Goal: Navigation & Orientation: Find specific page/section

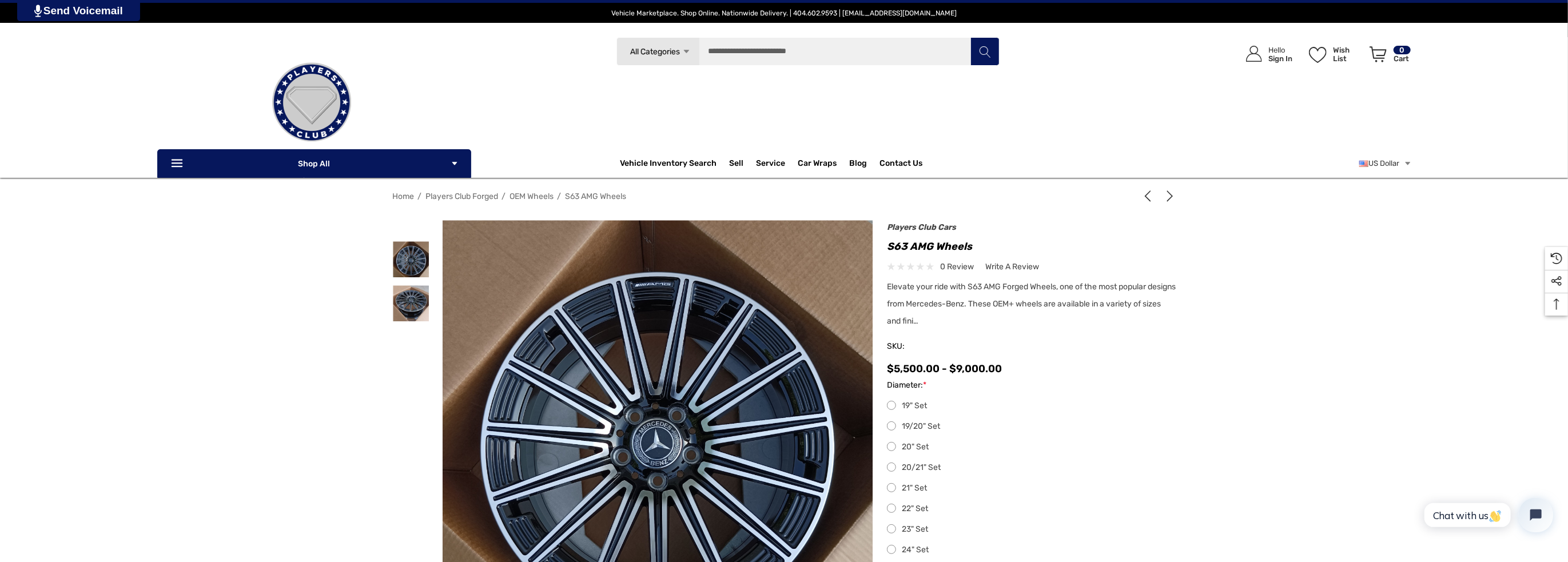
click at [405, 197] on span "Home" at bounding box center [403, 197] width 22 height 10
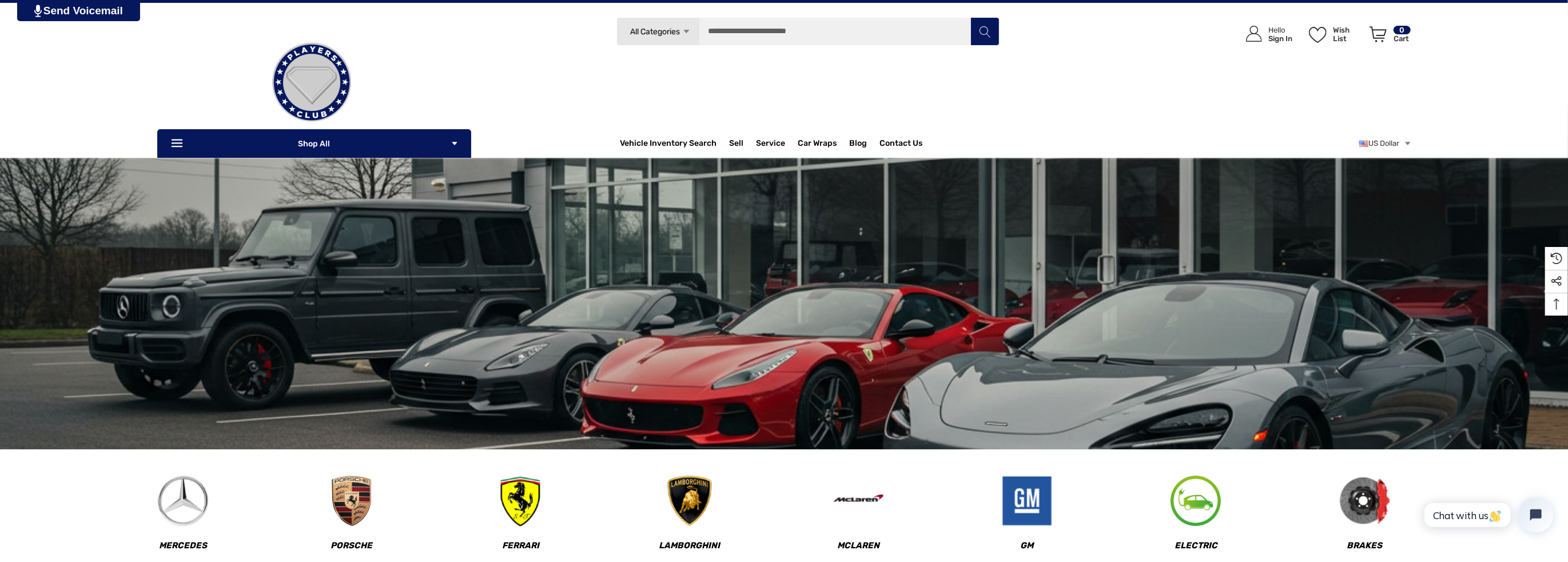
scroll to position [57, 0]
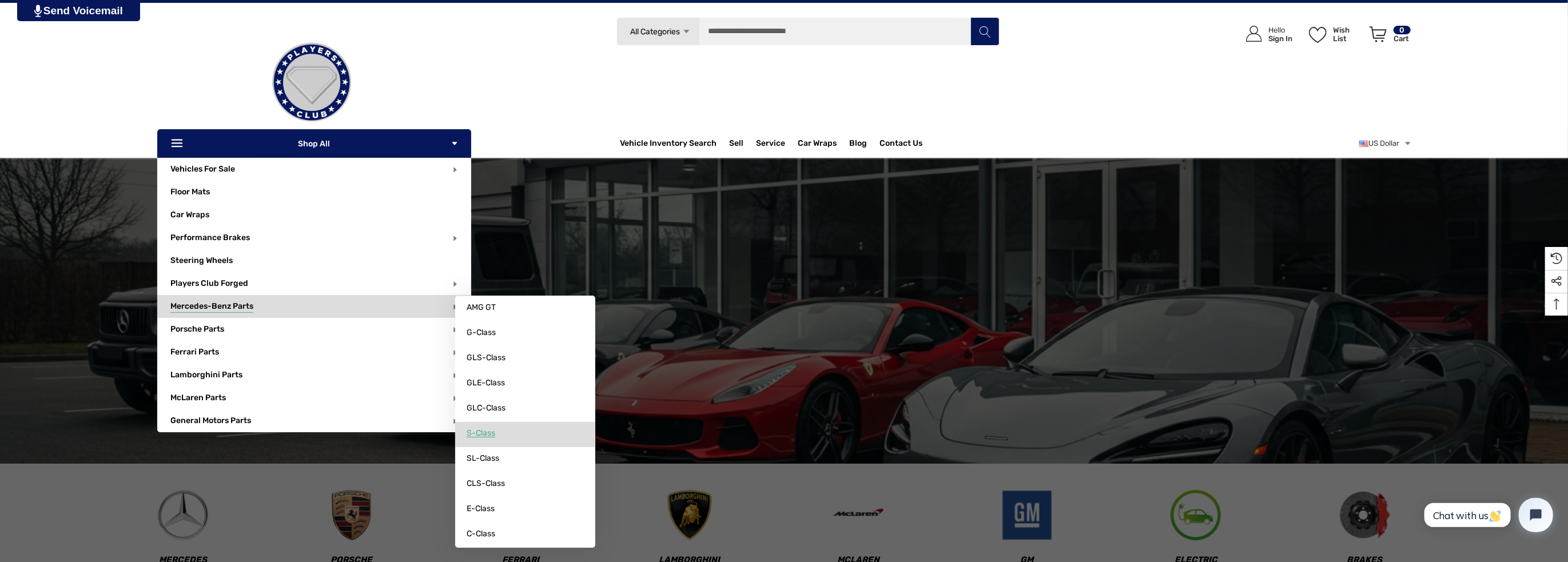
click at [488, 432] on span "S-Class" at bounding box center [481, 434] width 29 height 10
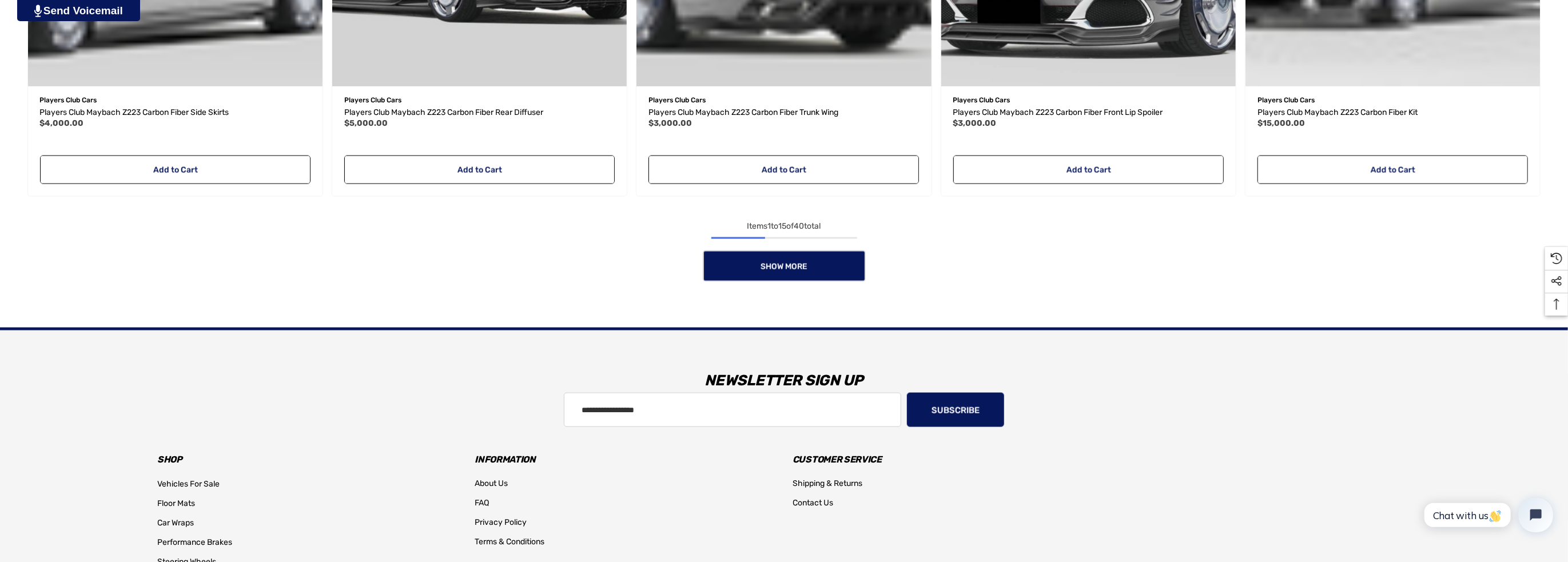
scroll to position [1373, 0]
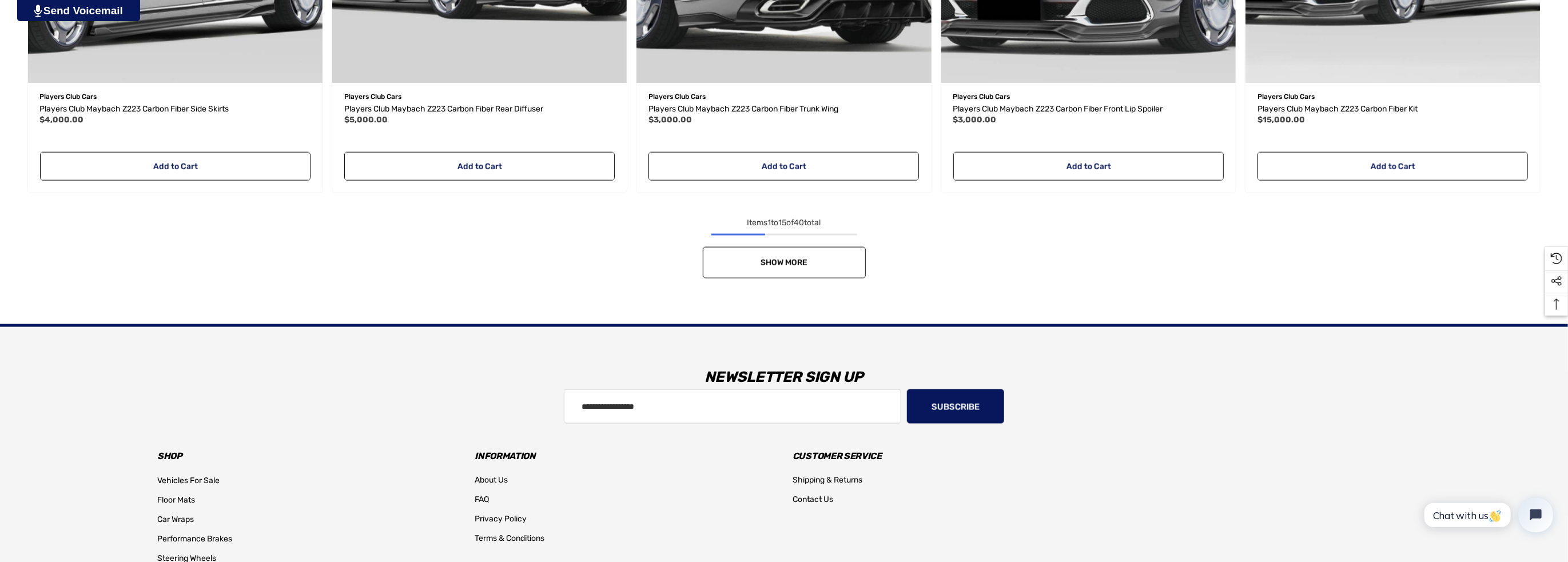
click at [766, 256] on link "Show More" at bounding box center [785, 263] width 163 height 32
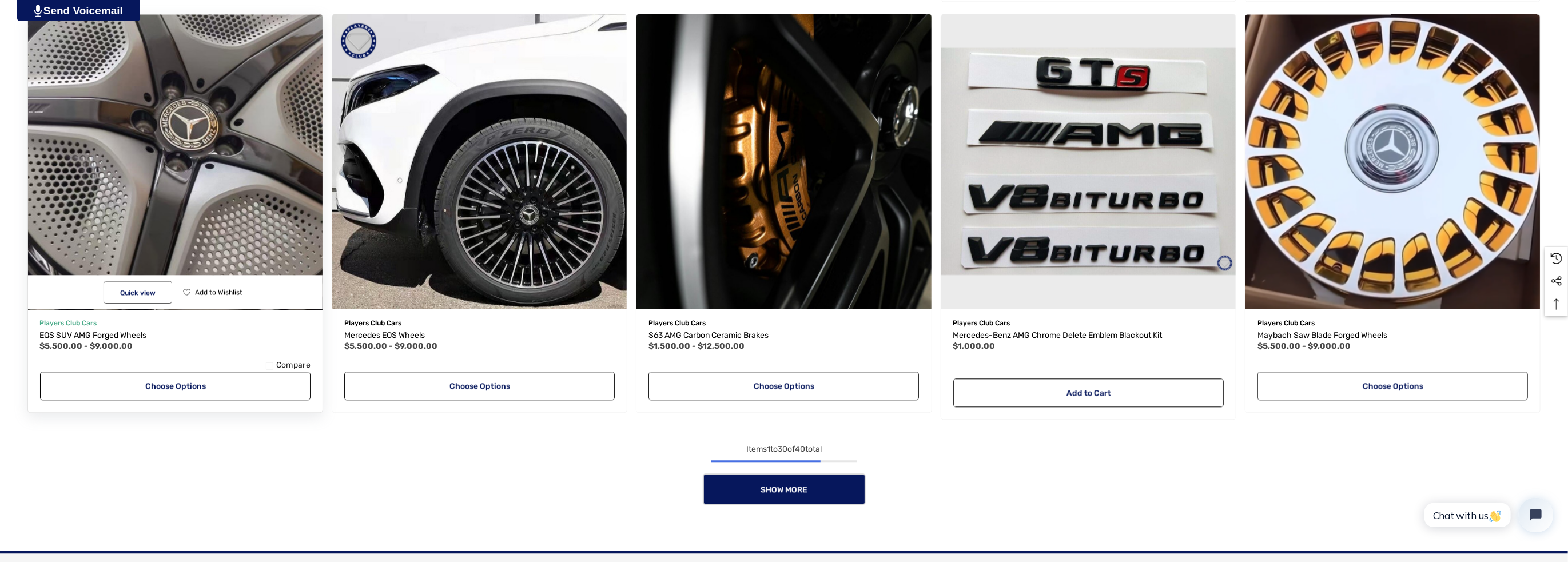
scroll to position [2517, 0]
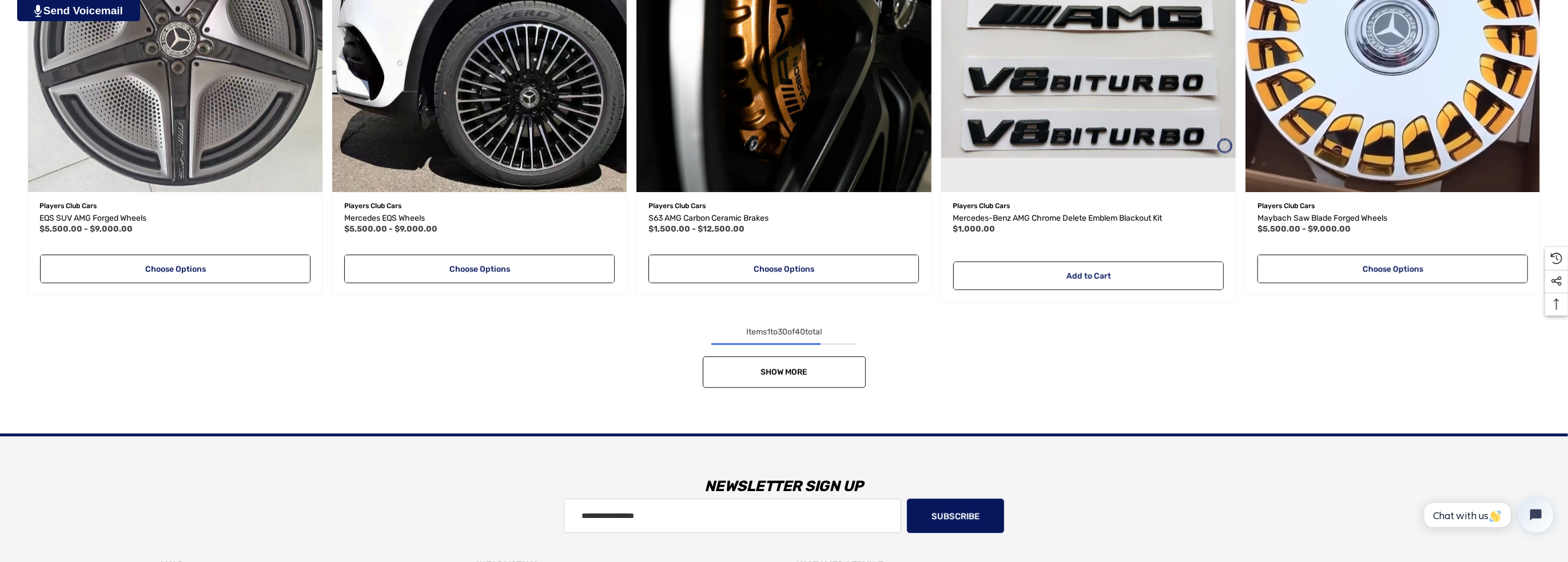
click at [810, 382] on link "Show More" at bounding box center [785, 372] width 163 height 32
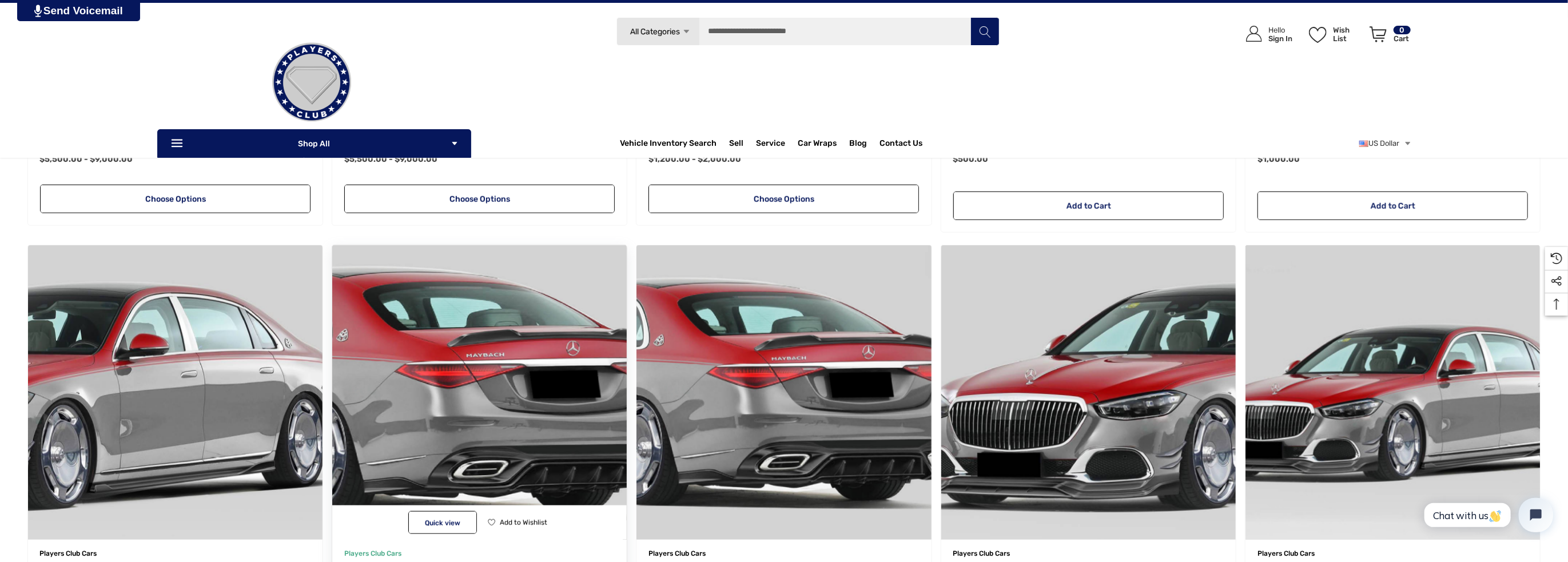
scroll to position [0, 0]
